Goal: Information Seeking & Learning: Find specific fact

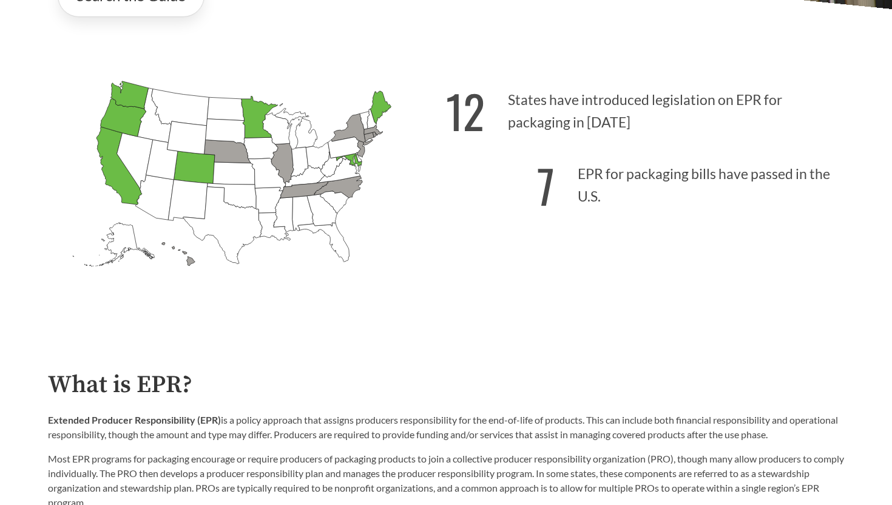
scroll to position [377, 0]
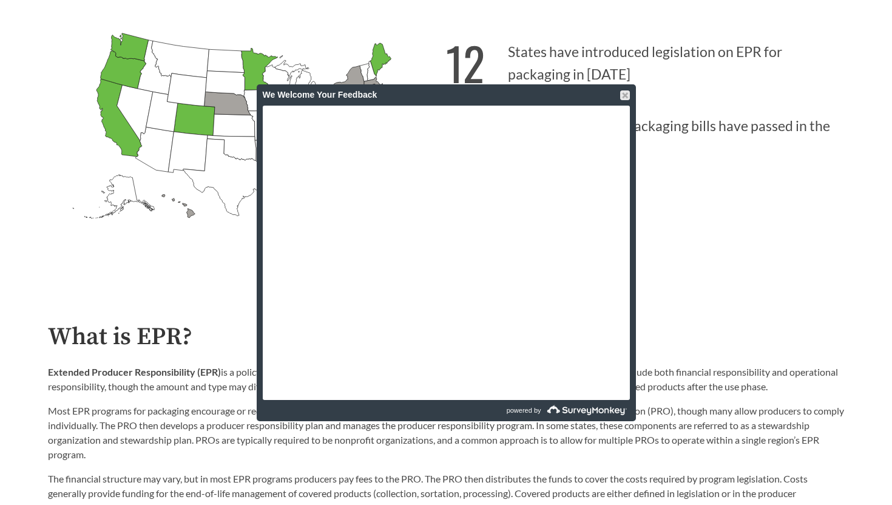
click at [625, 95] on div at bounding box center [625, 95] width 10 height 10
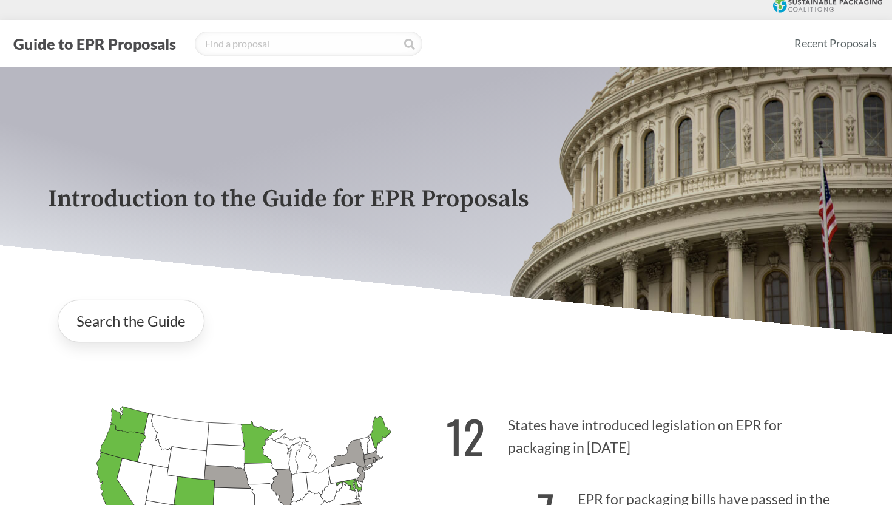
scroll to position [0, 0]
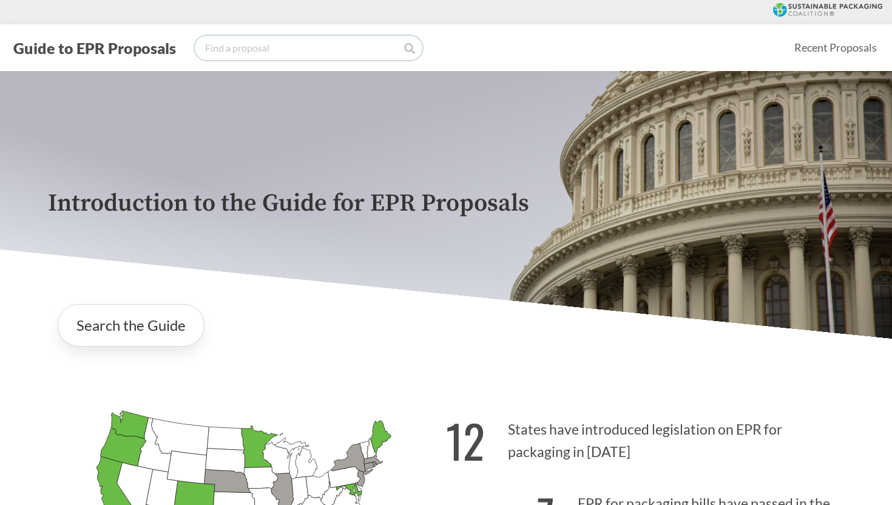
click at [369, 47] on input "search" at bounding box center [309, 48] width 228 height 24
type input "gerdau metals"
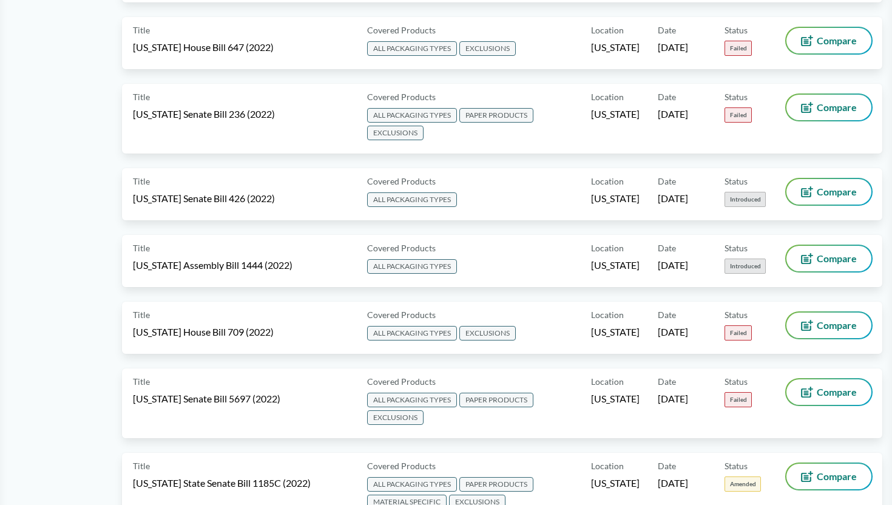
scroll to position [6458, 0]
